Goal: Check status: Check status

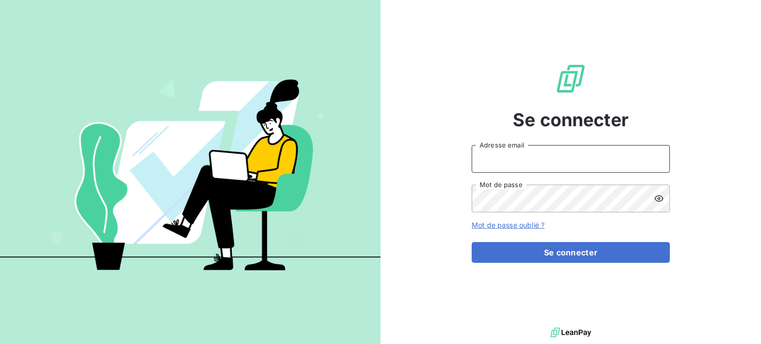
click at [485, 157] on input "Adresse email" at bounding box center [571, 159] width 198 height 28
type input "[PERSON_NAME][EMAIL_ADDRESS][PERSON_NAME][DOMAIN_NAME]"
click at [472, 242] on button "Se connecter" at bounding box center [571, 252] width 198 height 21
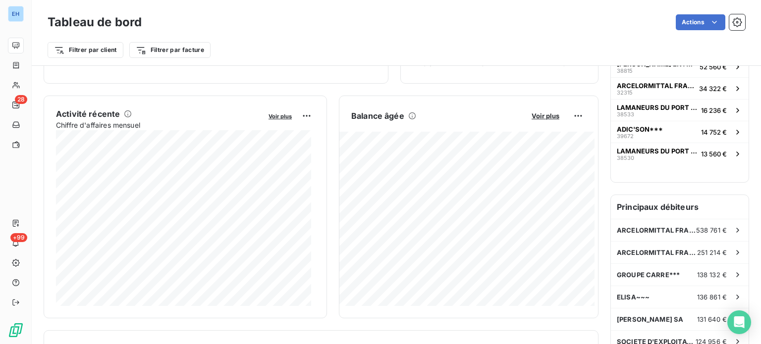
scroll to position [174, 0]
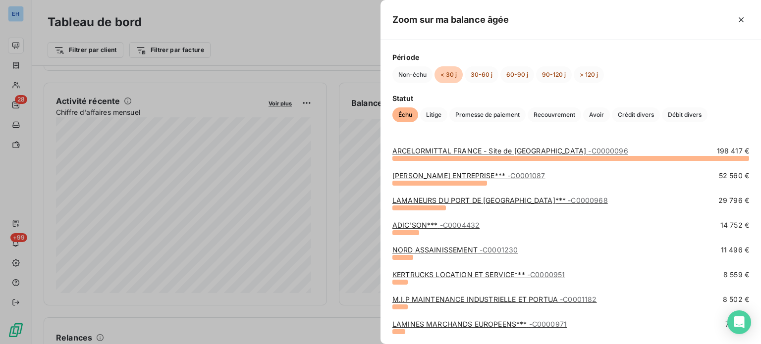
click at [414, 174] on link "H. LUCAS ENTREPRISE*** - C0001087" at bounding box center [468, 175] width 153 height 8
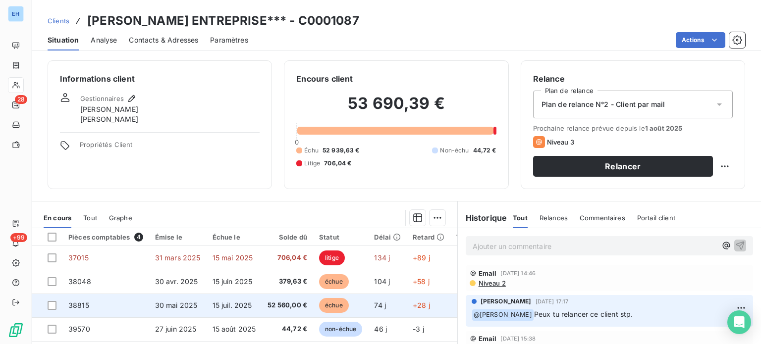
click at [187, 303] on span "30 mai 2025" at bounding box center [176, 305] width 43 height 8
